Goal: Information Seeking & Learning: Learn about a topic

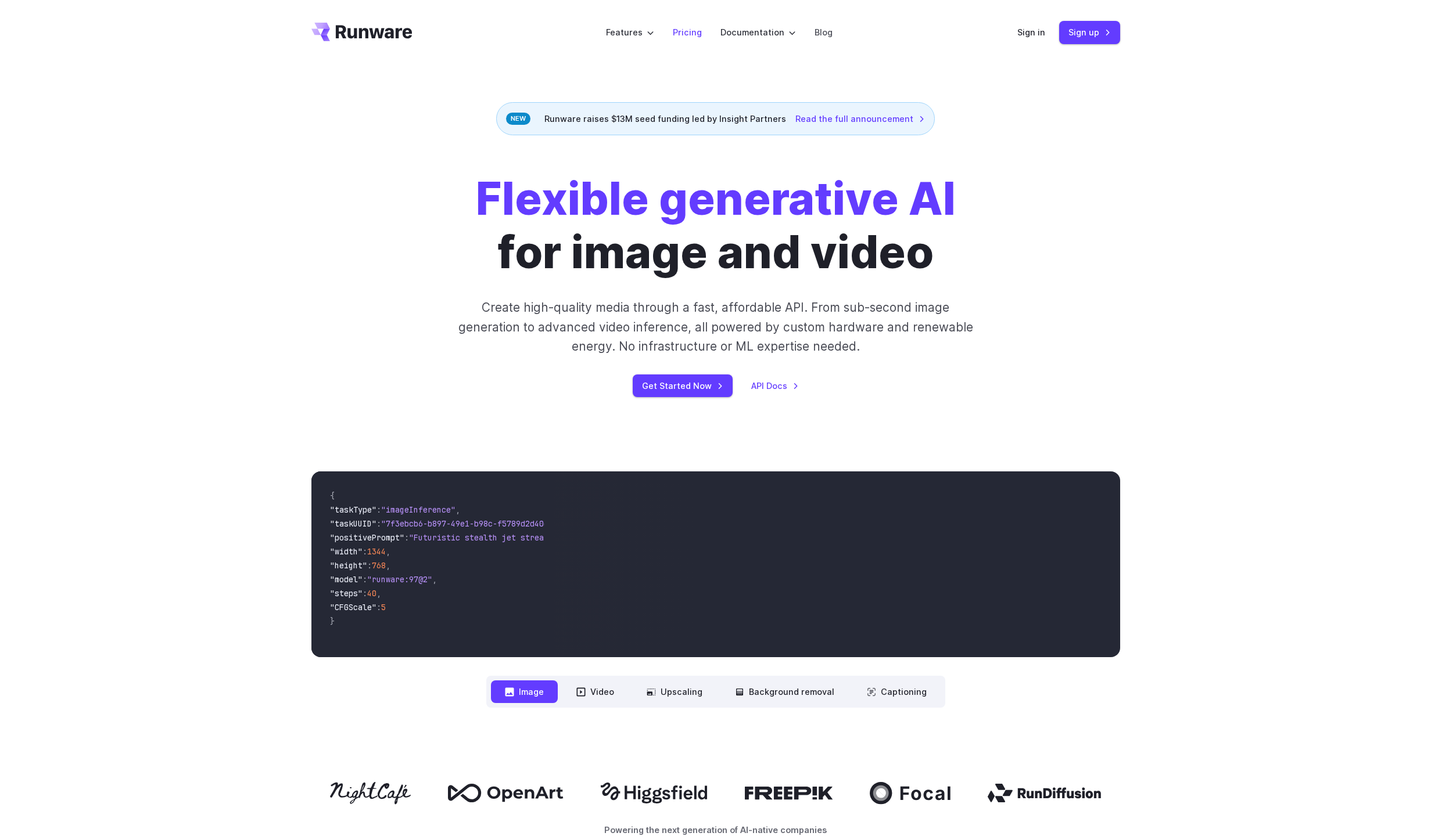
click at [686, 29] on link "Pricing" at bounding box center [687, 32] width 29 height 13
click at [841, 117] on link "Read the full announcement" at bounding box center [860, 119] width 130 height 13
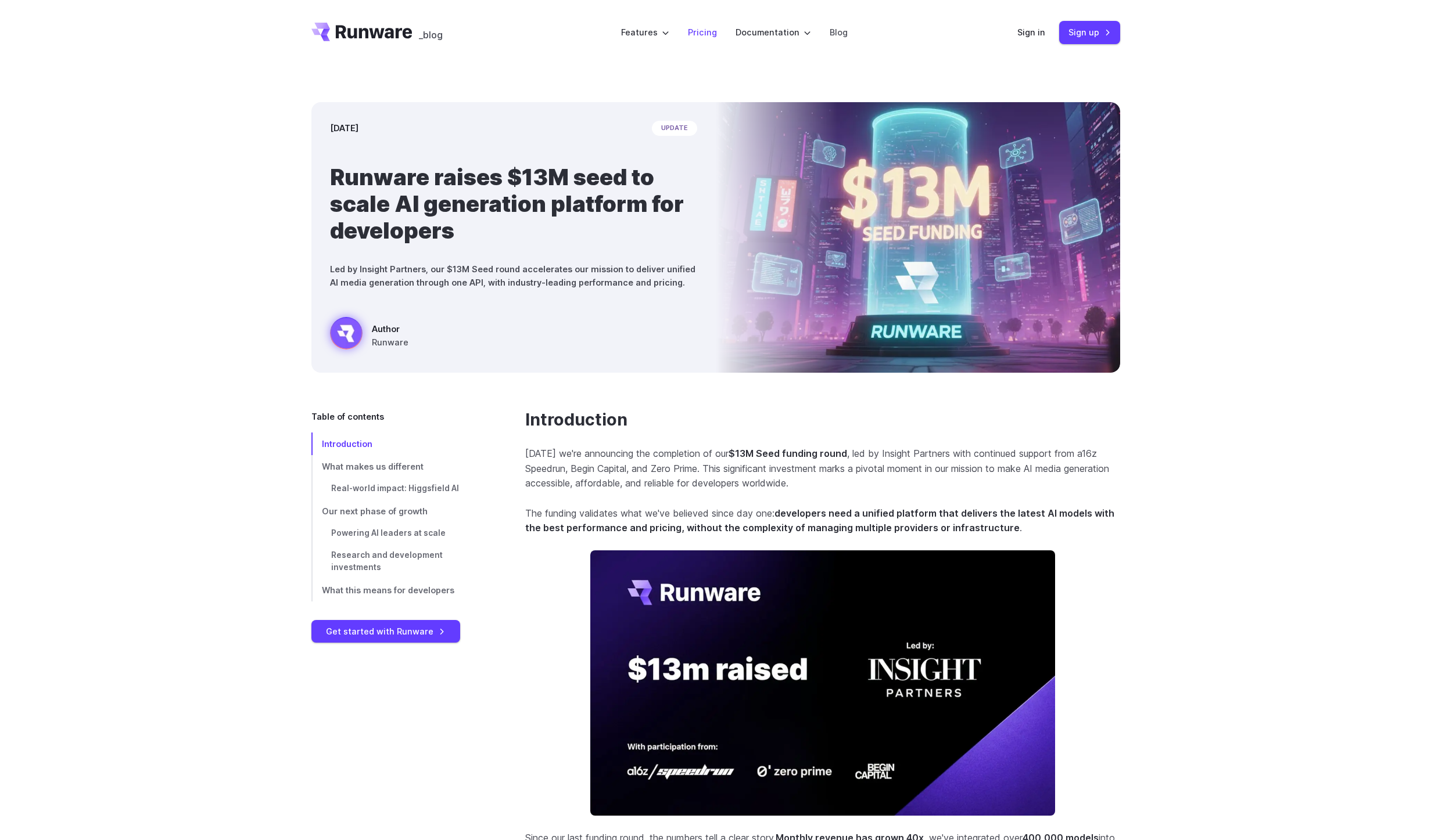
click at [708, 31] on link "Pricing" at bounding box center [702, 32] width 29 height 13
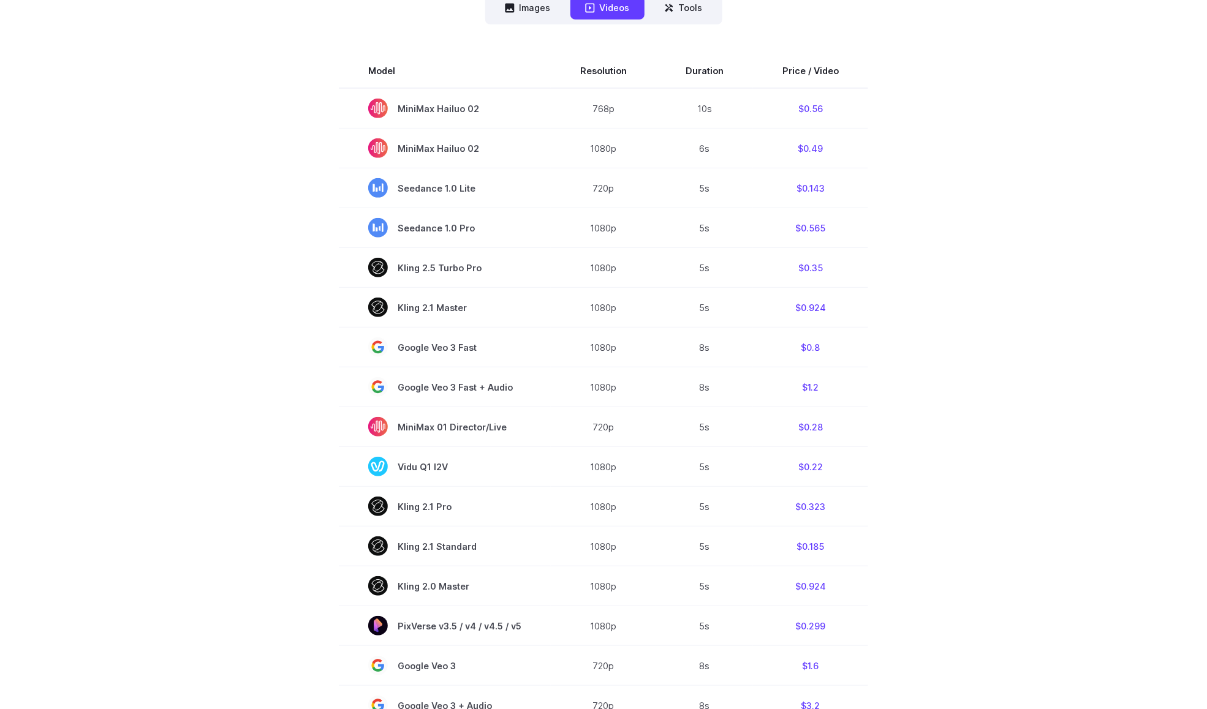
scroll to position [213, 0]
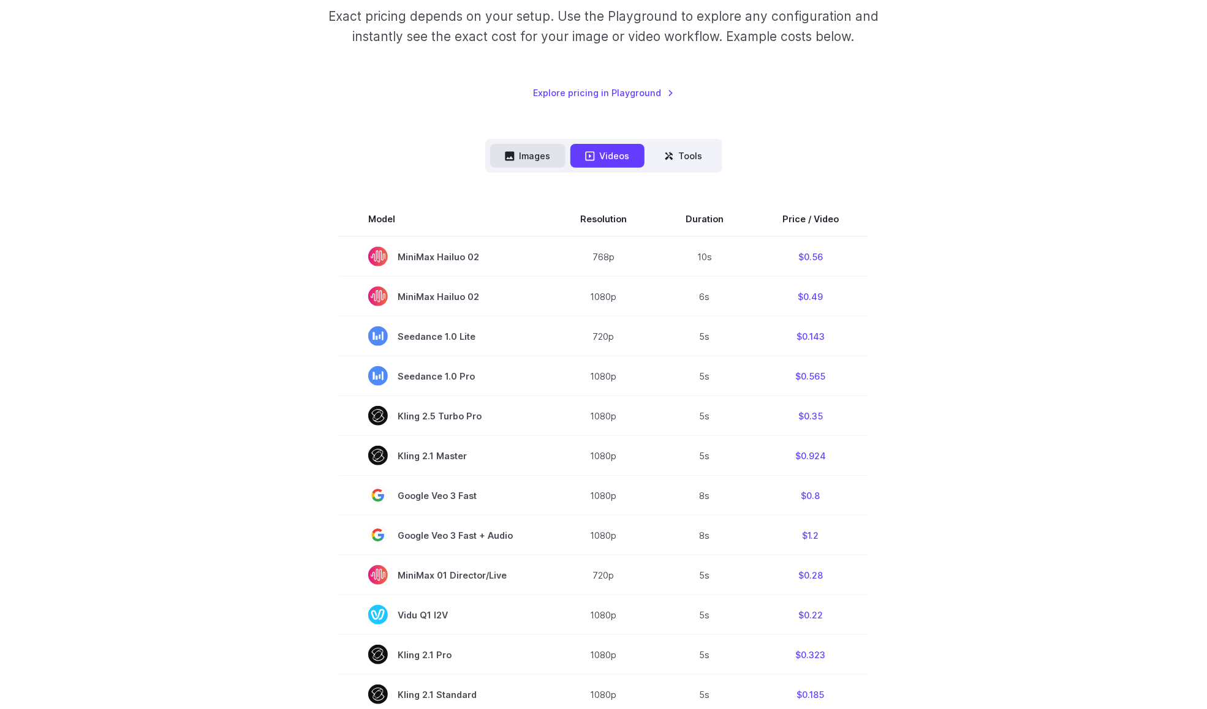
click at [534, 159] on button "Images" at bounding box center [527, 156] width 75 height 24
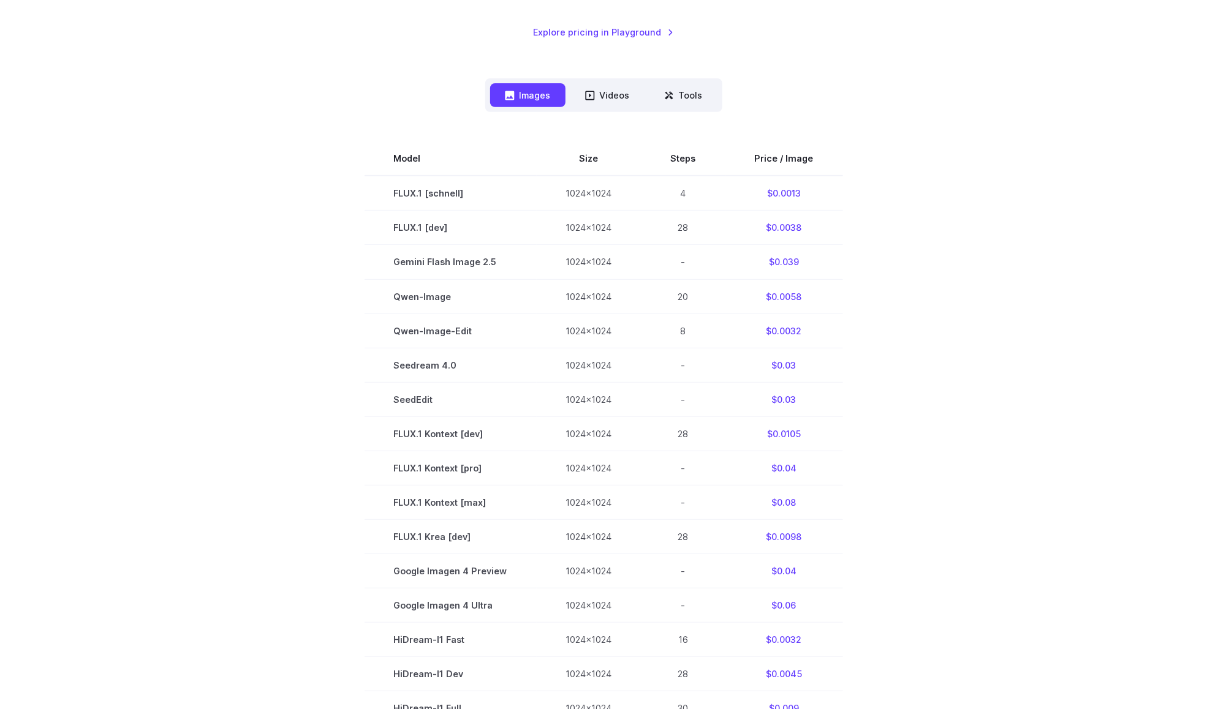
scroll to position [284, 0]
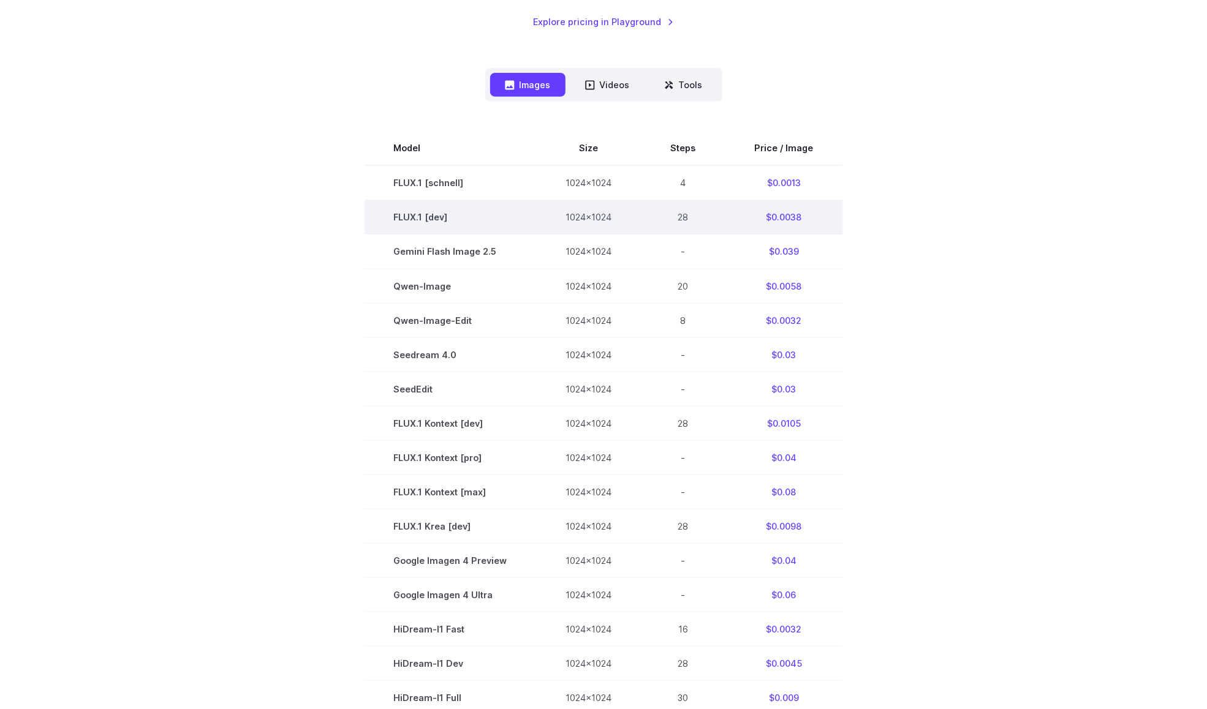
click at [409, 210] on td "FLUX.1 [dev]" at bounding box center [450, 217] width 172 height 34
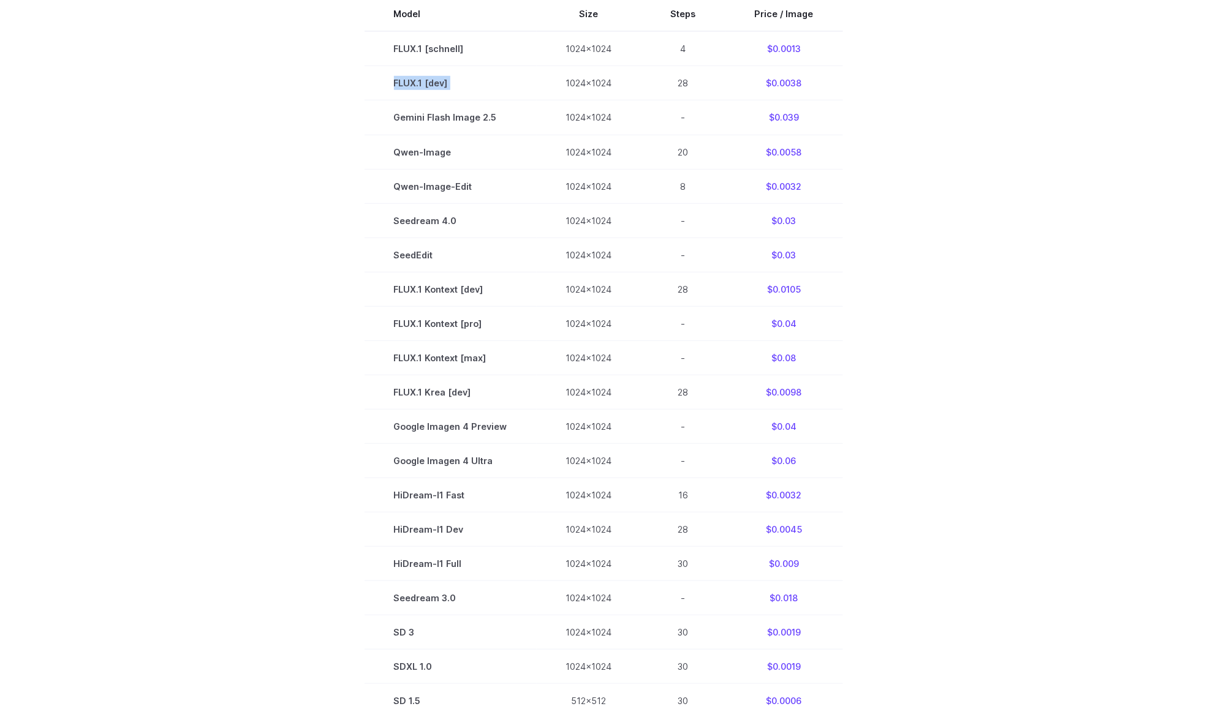
scroll to position [160, 0]
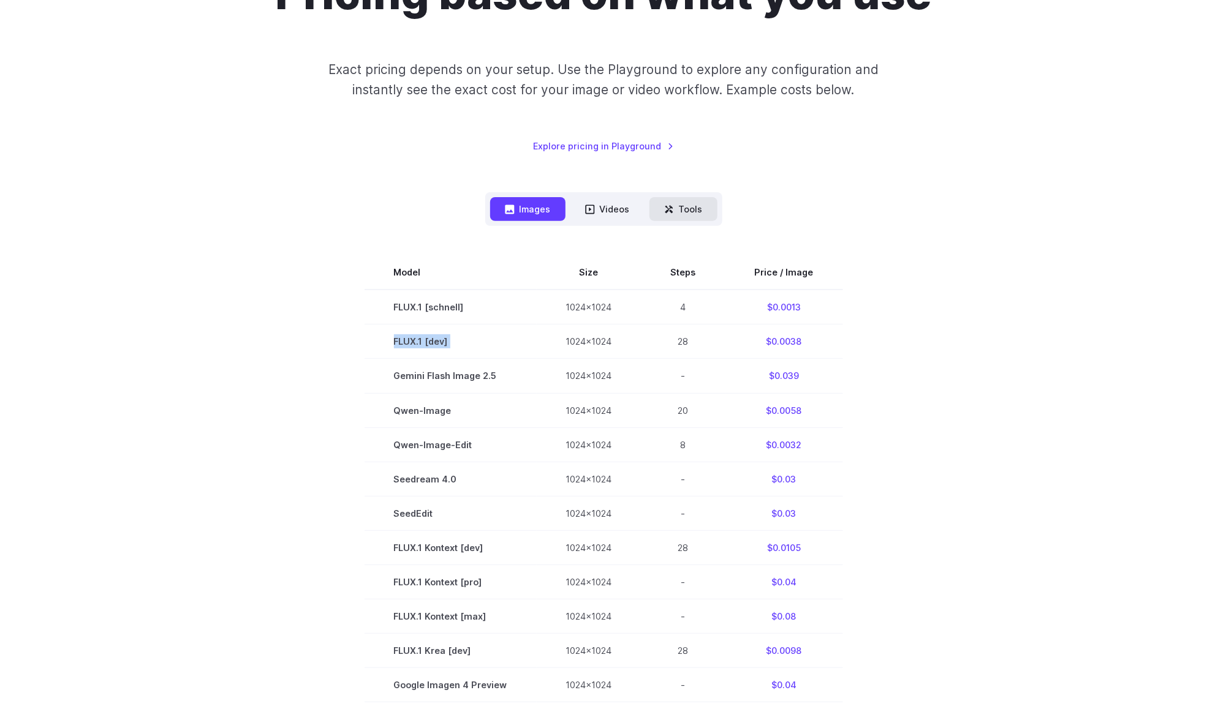
click at [700, 211] on button "Tools" at bounding box center [683, 209] width 68 height 24
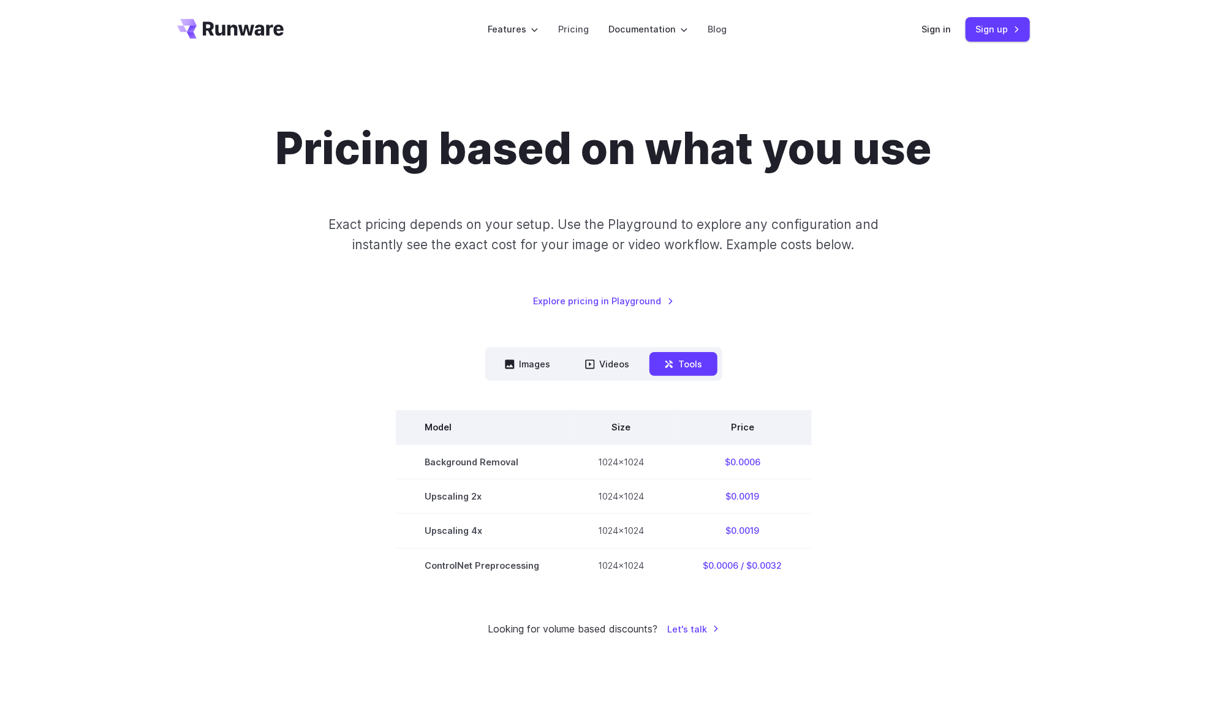
scroll to position [3, 0]
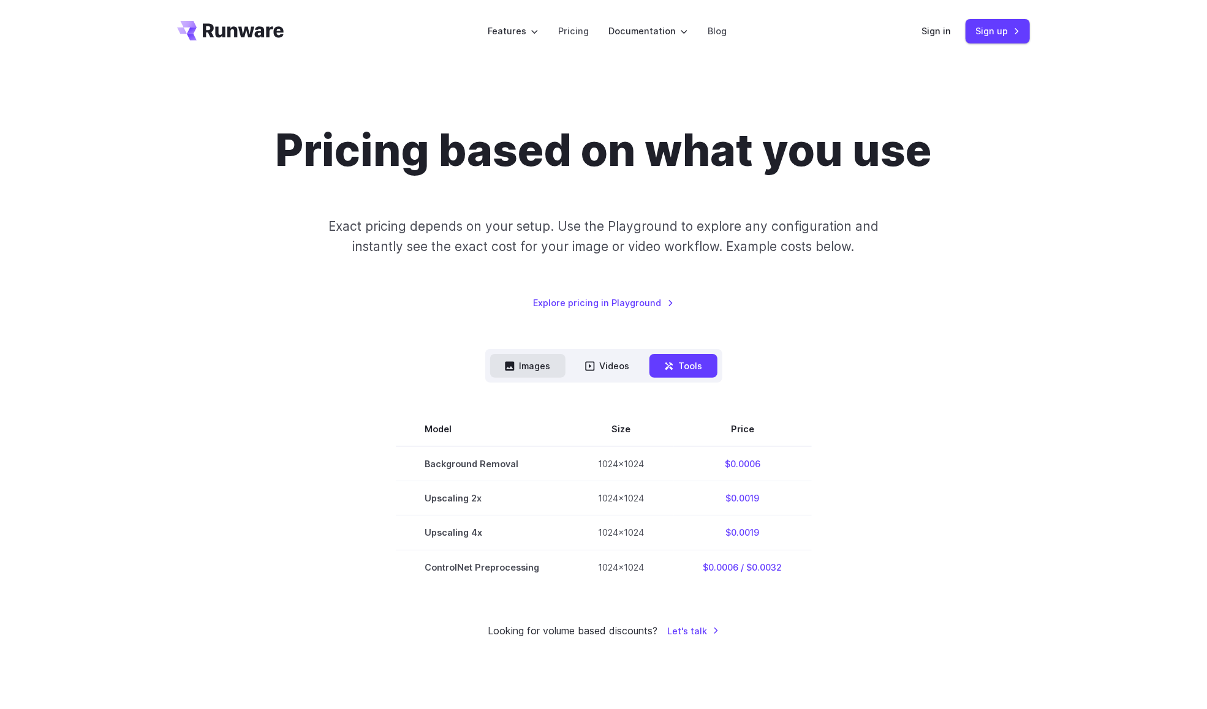
click at [521, 366] on button "Images" at bounding box center [527, 366] width 75 height 24
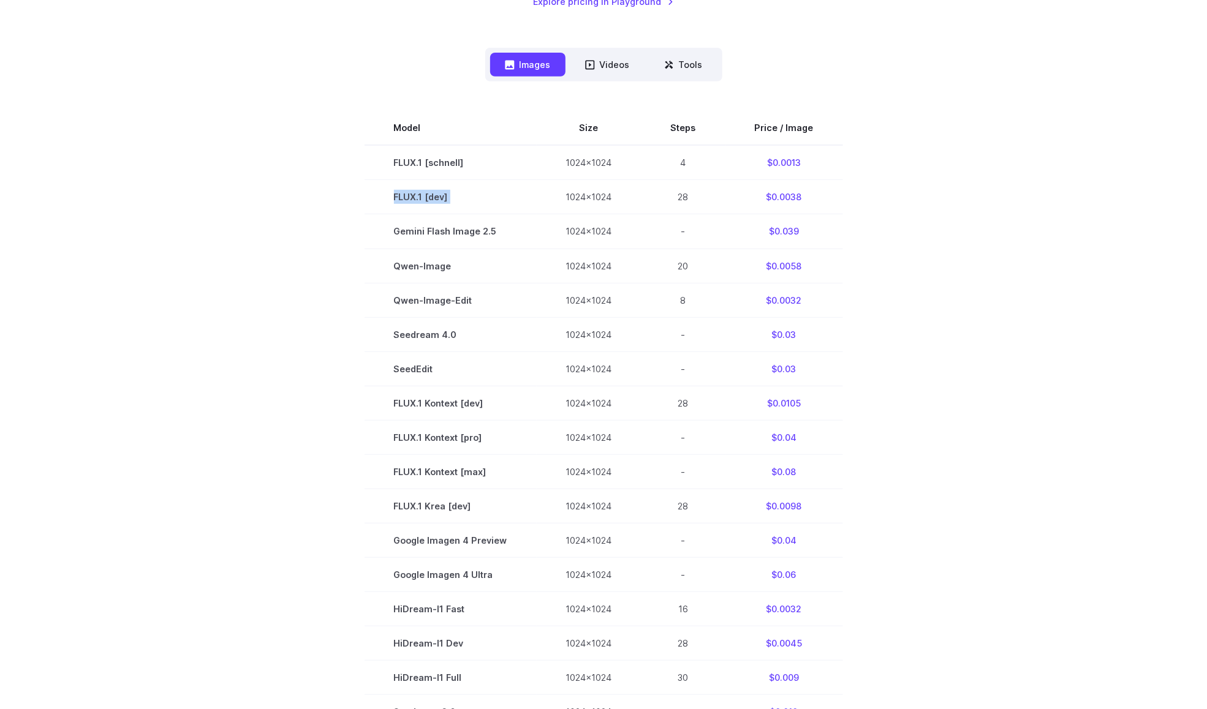
scroll to position [0, 0]
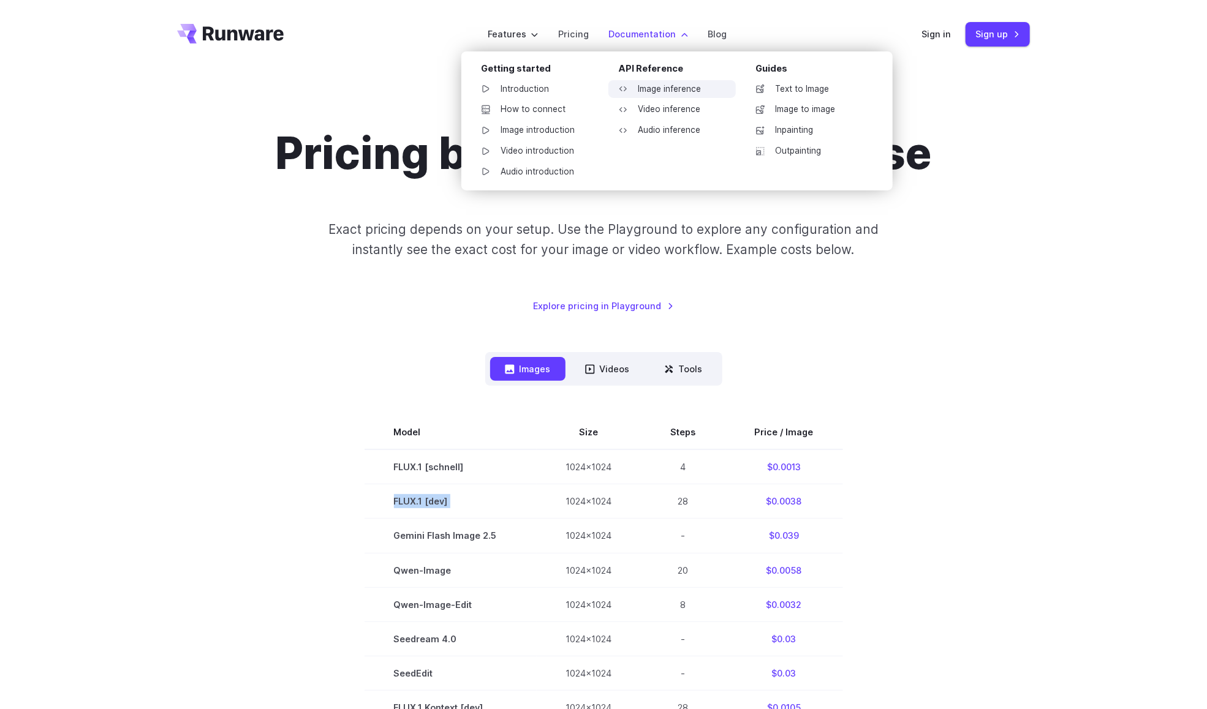
click at [645, 89] on link "Image inference" at bounding box center [671, 89] width 127 height 18
